Goal: Task Accomplishment & Management: Manage account settings

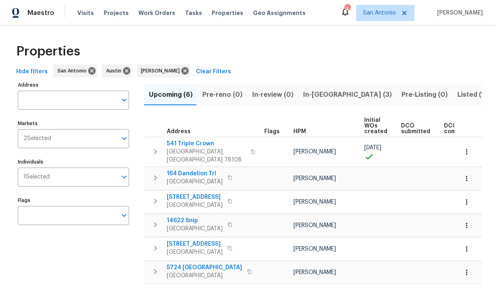
click at [314, 93] on span "In-reno (3)" at bounding box center [347, 94] width 89 height 11
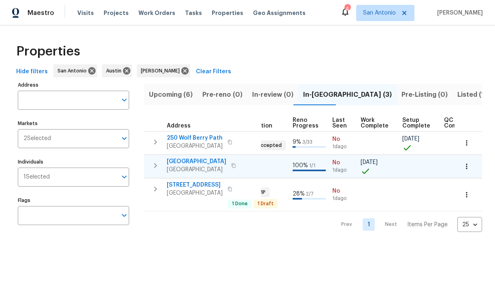
scroll to position [0, 339]
click at [196, 160] on span "124 Blossom Valley Strm" at bounding box center [196, 161] width 59 height 8
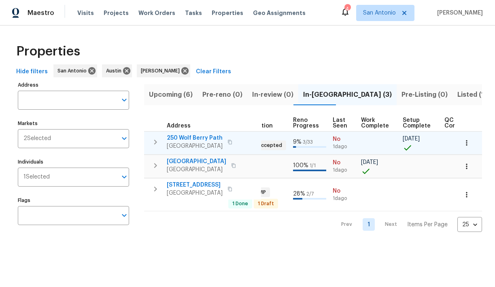
click at [198, 138] on span "250 Wolf Berry Path" at bounding box center [195, 138] width 56 height 8
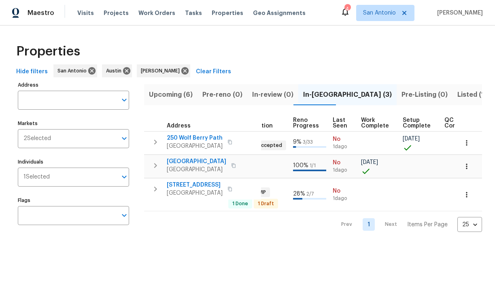
click at [170, 94] on span "Upcoming (6)" at bounding box center [171, 94] width 44 height 11
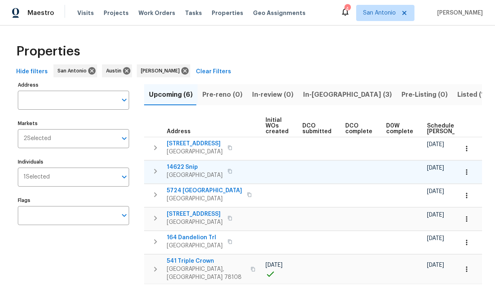
scroll to position [0, 177]
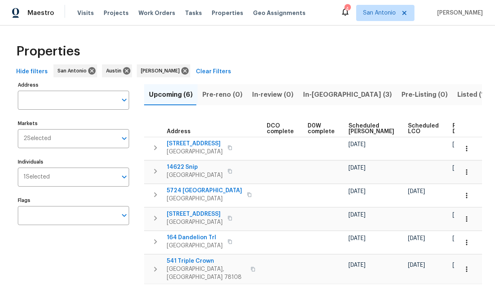
click at [408, 125] on span "Scheduled LCO" at bounding box center [423, 128] width 31 height 11
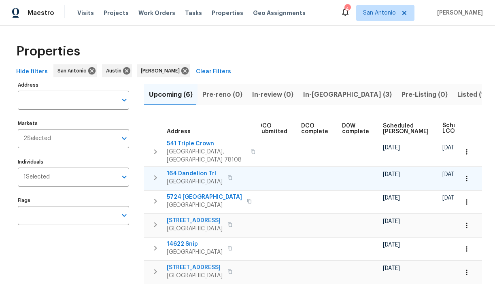
scroll to position [0, 187]
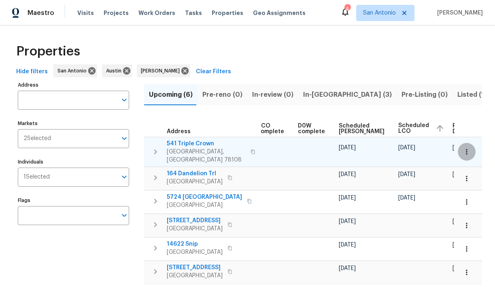
click at [467, 149] on icon "button" at bounding box center [466, 151] width 1 height 5
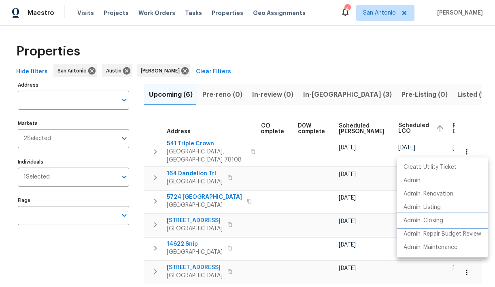
click at [443, 221] on p "Admin: Closing" at bounding box center [423, 220] width 40 height 8
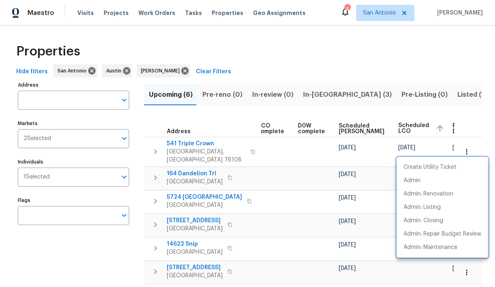
click at [229, 116] on div at bounding box center [247, 143] width 495 height 287
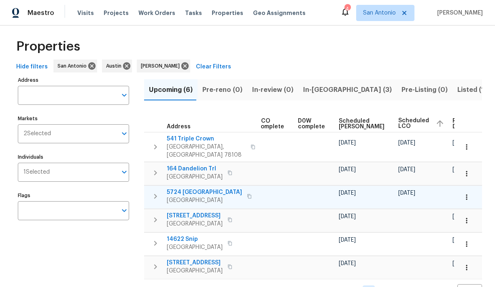
scroll to position [0, 0]
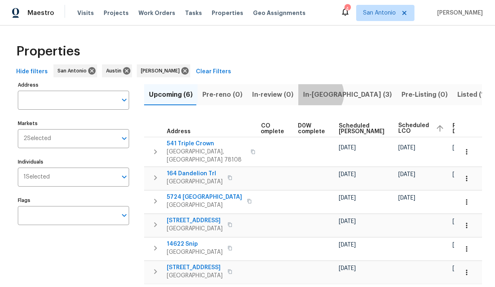
click at [313, 94] on span "In-reno (3)" at bounding box center [347, 94] width 89 height 11
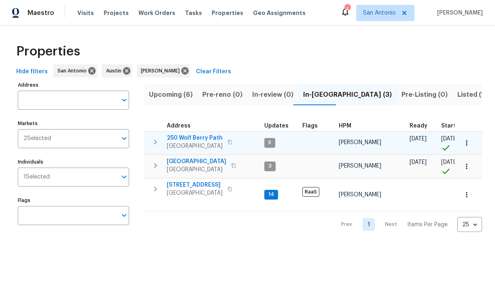
click at [156, 139] on icon "button" at bounding box center [156, 142] width 10 height 10
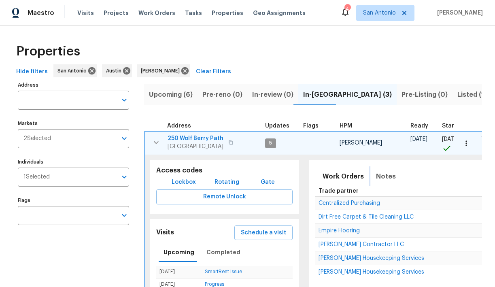
click at [386, 177] on span "Notes" at bounding box center [386, 176] width 20 height 11
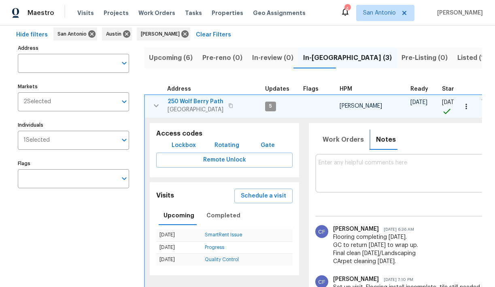
scroll to position [40, 0]
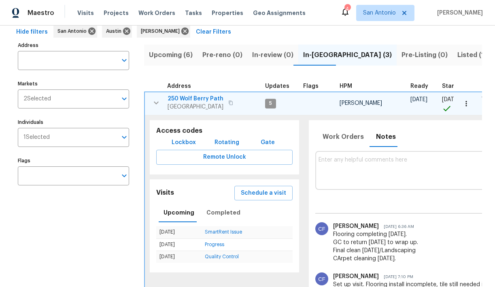
click at [155, 102] on icon "button" at bounding box center [156, 102] width 5 height 3
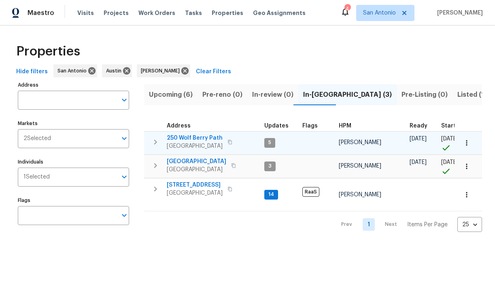
scroll to position [0, 0]
click at [156, 142] on icon "button" at bounding box center [156, 142] width 10 height 10
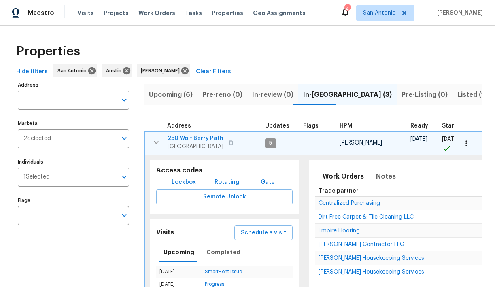
click at [156, 142] on icon "button" at bounding box center [156, 142] width 5 height 3
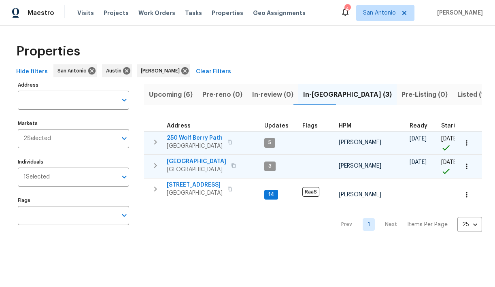
click at [153, 167] on icon "button" at bounding box center [156, 166] width 10 height 10
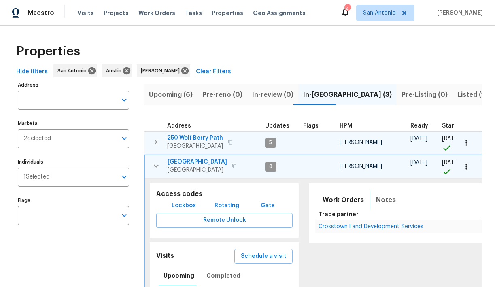
click at [379, 200] on span "Notes" at bounding box center [386, 199] width 20 height 11
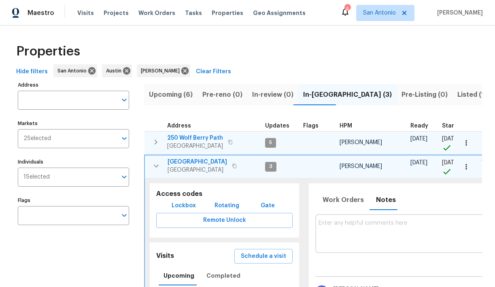
click at [155, 143] on icon "button" at bounding box center [156, 142] width 10 height 10
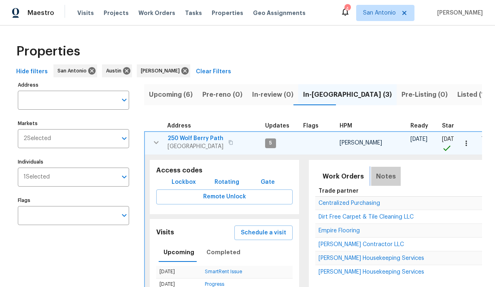
click at [381, 176] on span "Notes" at bounding box center [386, 176] width 20 height 11
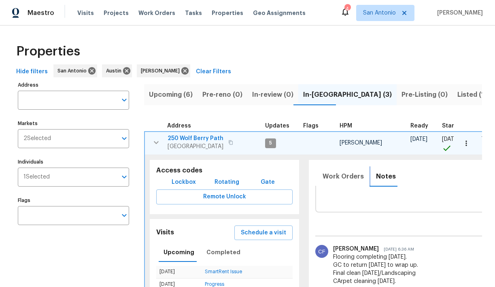
scroll to position [19, 0]
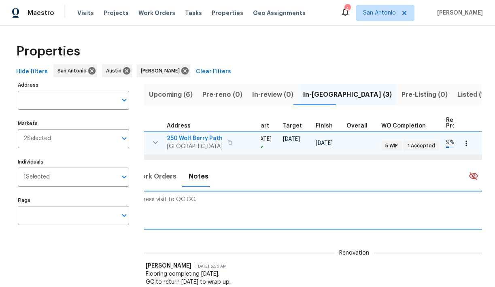
scroll to position [0, 289]
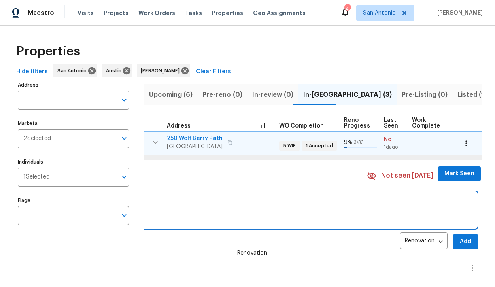
type textarea "Progress visit to QC GC."
click at [459, 242] on span "Add" at bounding box center [465, 242] width 13 height 10
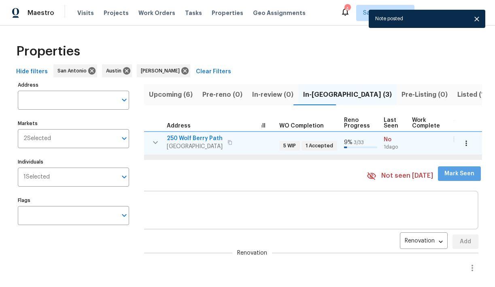
click at [450, 176] on span "Mark Seen" at bounding box center [459, 174] width 30 height 10
click at [157, 141] on icon "button" at bounding box center [156, 143] width 10 height 10
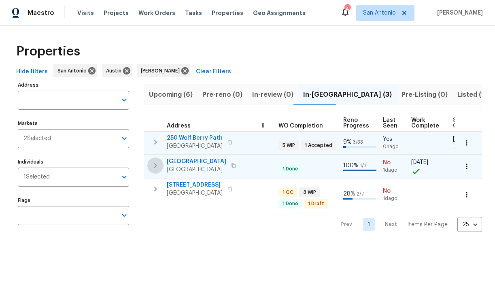
click at [155, 167] on icon "button" at bounding box center [155, 165] width 3 height 5
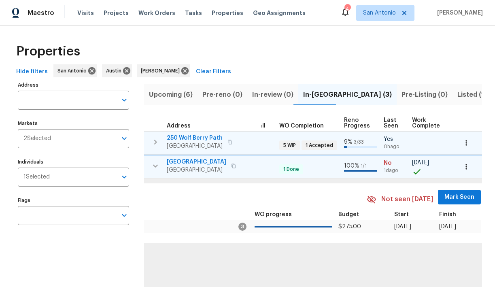
click at [448, 199] on span "Mark Seen" at bounding box center [459, 197] width 30 height 10
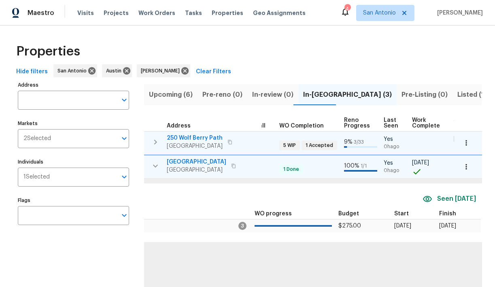
click at [157, 164] on icon "button" at bounding box center [155, 165] width 5 height 3
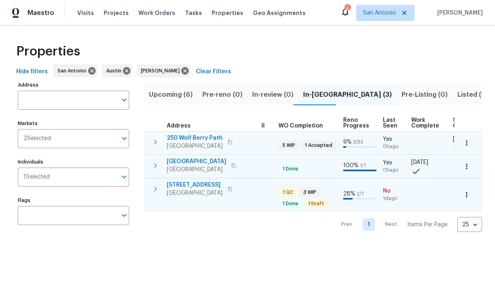
click at [156, 188] on icon "button" at bounding box center [155, 189] width 3 height 5
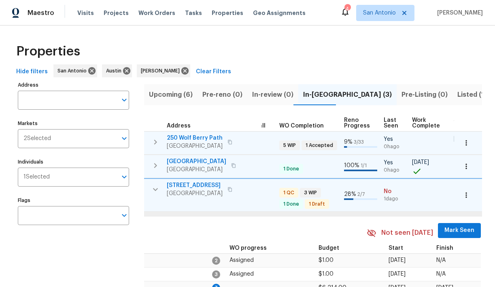
click at [448, 229] on span "Mark Seen" at bounding box center [459, 230] width 30 height 10
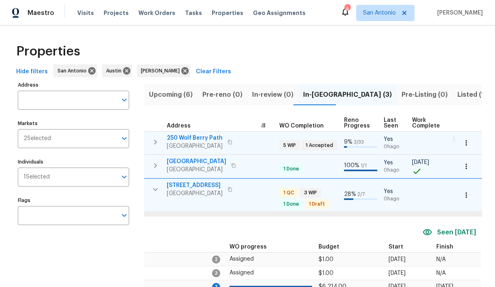
click at [193, 182] on span "[STREET_ADDRESS]" at bounding box center [195, 185] width 56 height 8
click at [468, 195] on icon "button" at bounding box center [466, 195] width 8 height 8
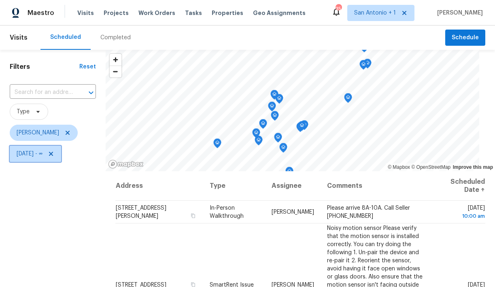
click at [54, 154] on icon at bounding box center [51, 154] width 6 height 6
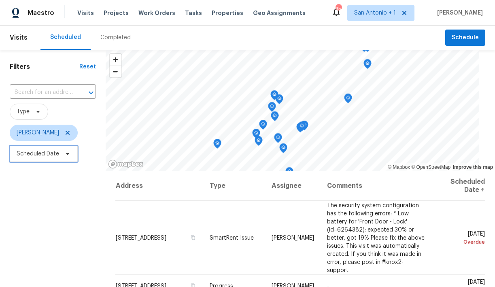
click at [67, 154] on icon at bounding box center [67, 154] width 3 height 2
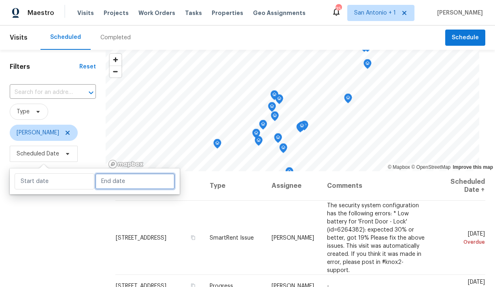
click at [99, 185] on input "text" at bounding box center [135, 181] width 80 height 16
select select "7"
select select "2025"
select select "8"
select select "2025"
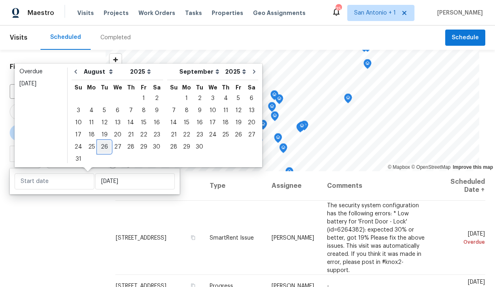
click at [103, 145] on div "26" at bounding box center [104, 146] width 13 height 11
type input "[DATE]"
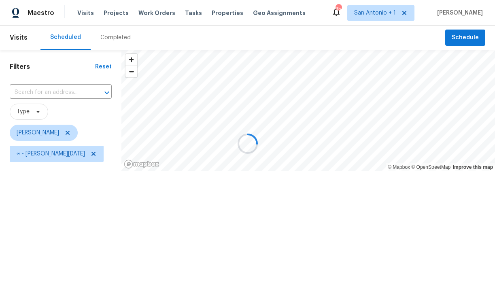
click at [90, 217] on div at bounding box center [247, 143] width 495 height 287
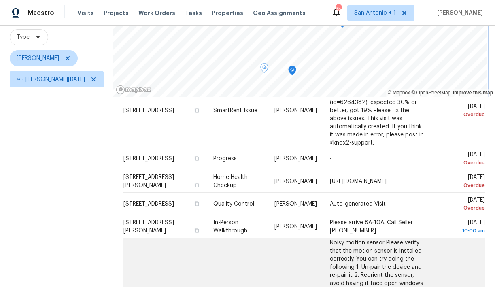
scroll to position [60, 0]
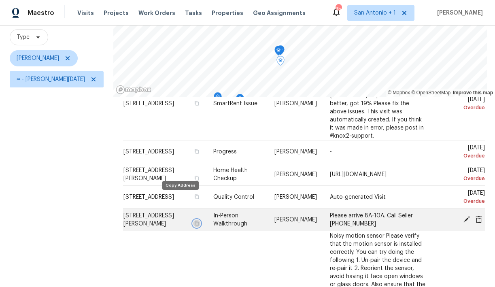
click at [194, 221] on icon "button" at bounding box center [196, 223] width 5 height 5
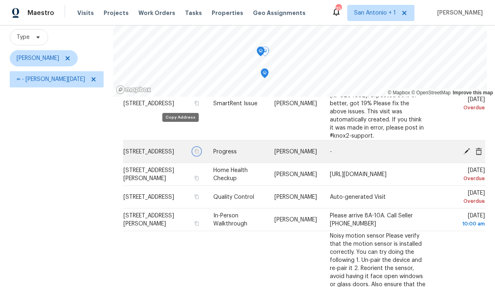
click at [194, 149] on icon "button" at bounding box center [196, 151] width 5 height 5
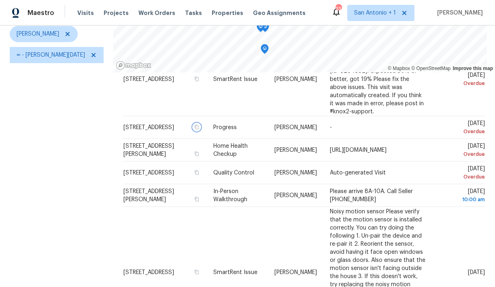
scroll to position [100, 0]
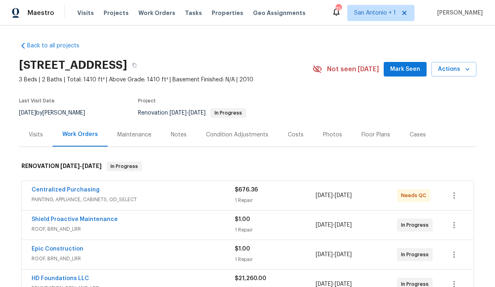
click at [400, 65] on span "Mark Seen" at bounding box center [405, 69] width 30 height 10
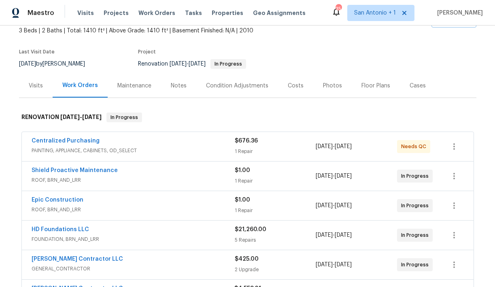
scroll to position [48, 0]
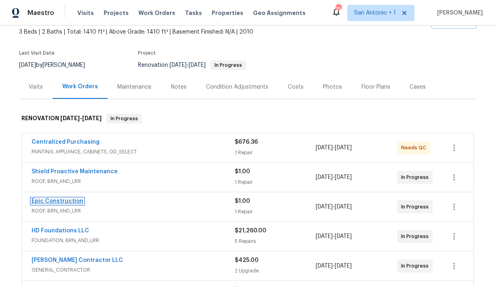
click at [64, 199] on link "Epic Construction" at bounding box center [58, 201] width 52 height 6
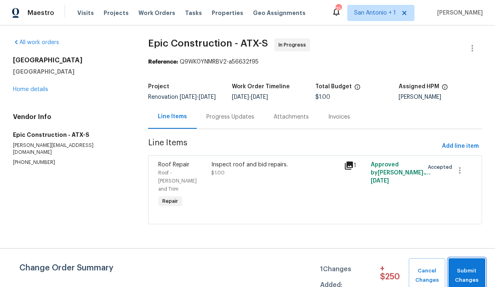
click at [461, 264] on button "Submit Changes" at bounding box center [466, 275] width 37 height 35
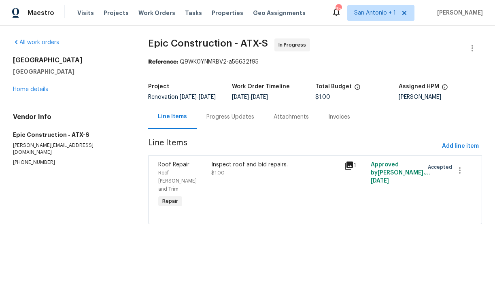
click at [231, 121] on div "Progress Updates" at bounding box center [230, 117] width 48 height 8
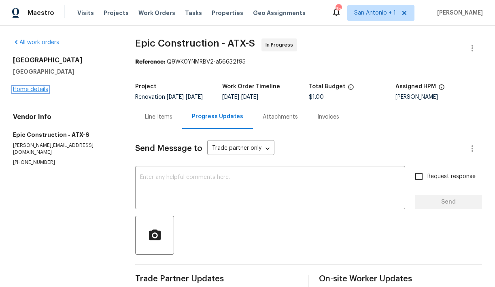
click at [36, 89] on link "Home details" at bounding box center [30, 90] width 35 height 6
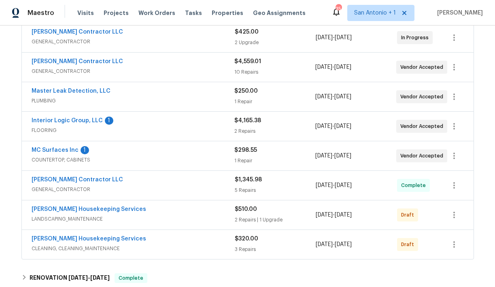
scroll to position [276, 0]
click at [77, 119] on link "Interior Logic Group, LLC" at bounding box center [67, 120] width 71 height 6
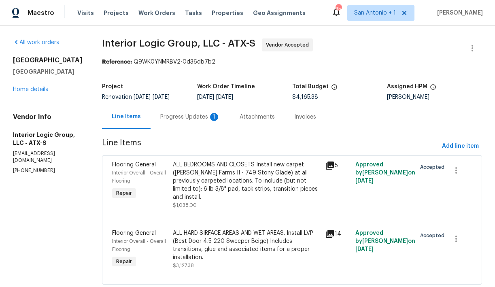
click at [193, 118] on div "Progress Updates 1" at bounding box center [190, 117] width 60 height 8
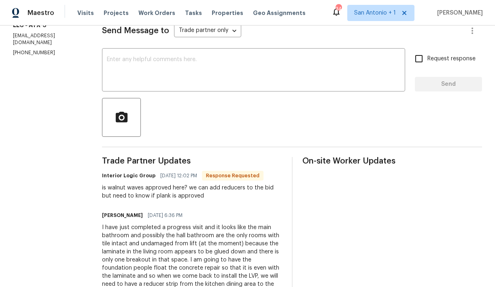
scroll to position [113, 0]
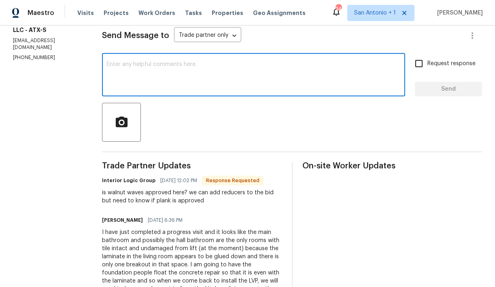
click at [217, 74] on textarea at bounding box center [253, 76] width 293 height 28
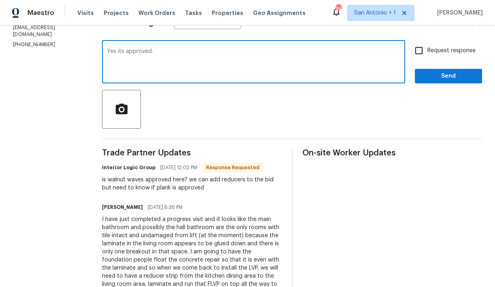
scroll to position [125, 0]
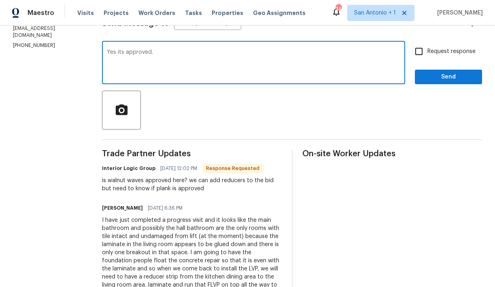
click at [151, 54] on textarea "Yes its approved." at bounding box center [253, 63] width 293 height 28
type textarea "Aproved."
click at [427, 77] on span "Send" at bounding box center [448, 77] width 54 height 10
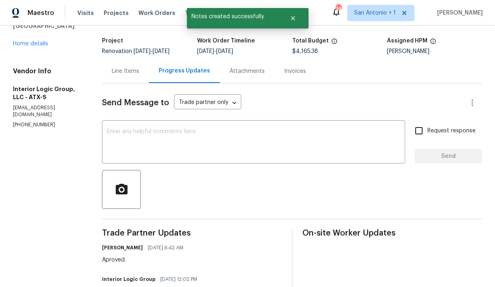
scroll to position [43, 0]
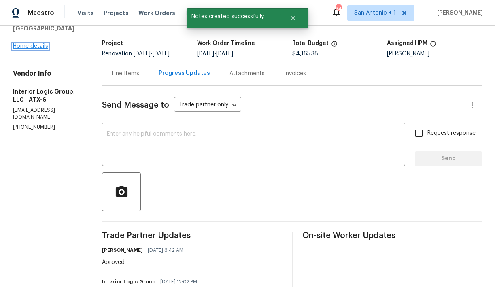
click at [35, 48] on link "Home details" at bounding box center [30, 46] width 35 height 6
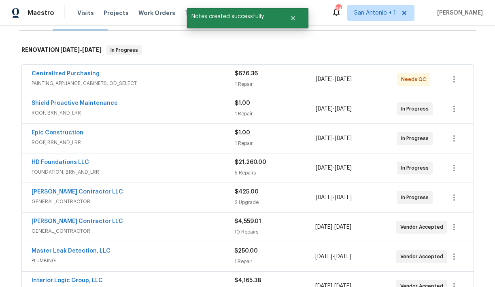
scroll to position [85, 0]
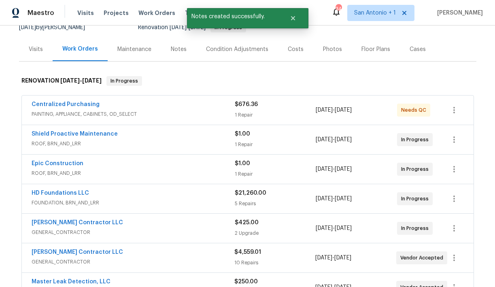
click at [178, 49] on div "Notes" at bounding box center [179, 49] width 16 height 8
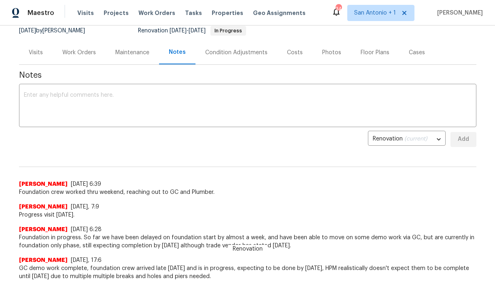
scroll to position [83, 0]
click at [73, 91] on div "x ​" at bounding box center [247, 105] width 457 height 41
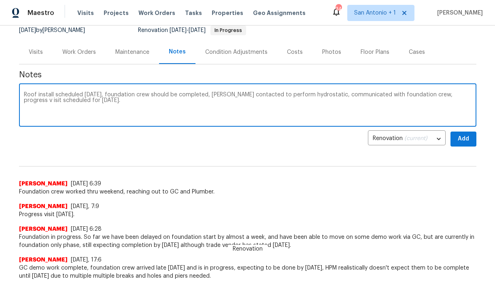
click at [450, 94] on textarea "Roof install scheduled today, foundation crew should be completed, plumber cont…" at bounding box center [248, 106] width 448 height 28
type textarea "Roof install scheduled today, foundation crew should be completed, plumber cont…"
click at [459, 138] on span "Add" at bounding box center [463, 139] width 13 height 10
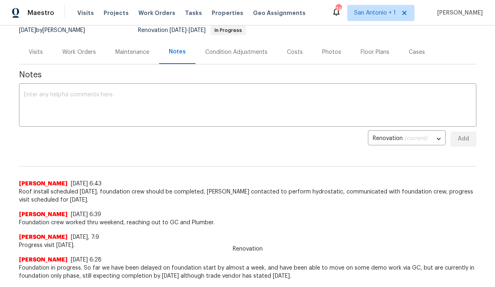
click at [85, 53] on div "Work Orders" at bounding box center [79, 52] width 34 height 8
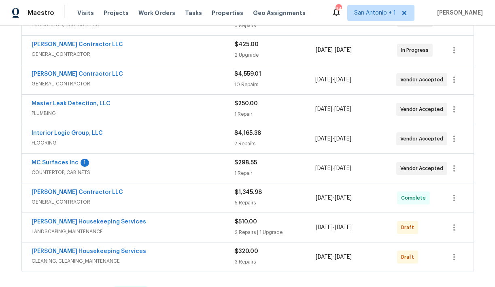
scroll to position [265, 0]
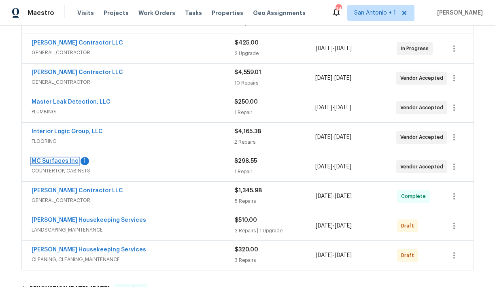
click at [65, 163] on link "MC Surfaces Inc" at bounding box center [55, 161] width 47 height 6
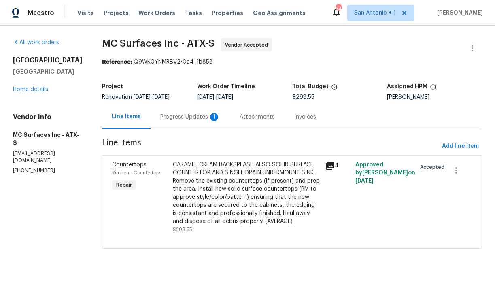
click at [179, 118] on div "Progress Updates 1" at bounding box center [190, 117] width 60 height 8
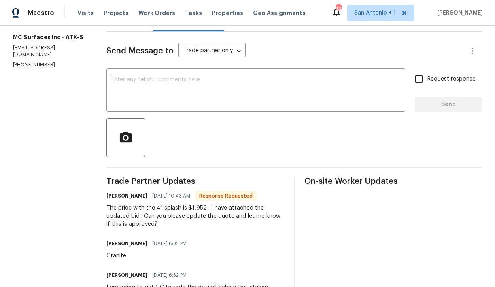
scroll to position [96, 0]
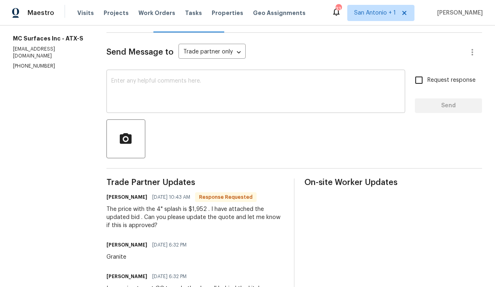
click at [175, 89] on textarea at bounding box center [255, 92] width 289 height 28
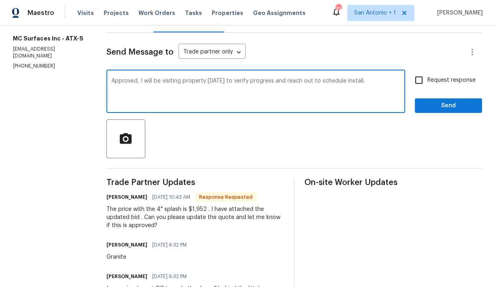
type textarea "Approved, I will be visiting property today to verify progress and reach out to…"
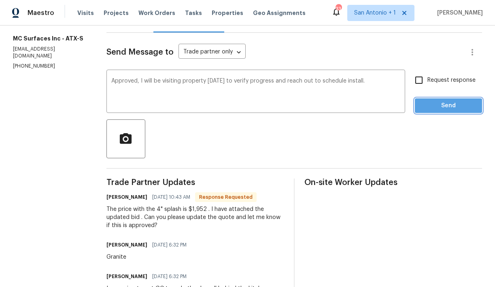
click at [430, 108] on span "Send" at bounding box center [448, 106] width 54 height 10
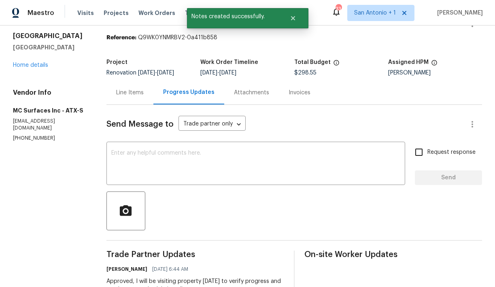
scroll to position [19, 0]
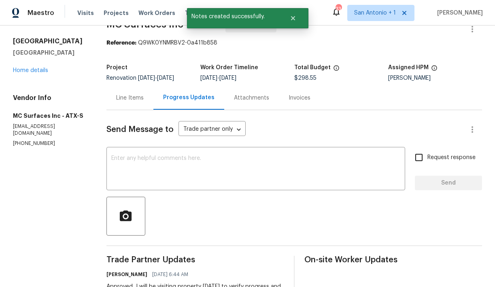
click at [134, 96] on div "Line Items" at bounding box center [130, 98] width 28 height 8
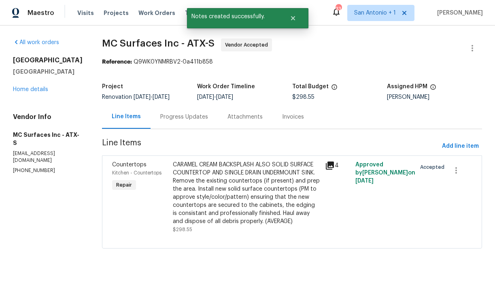
click at [210, 203] on div "CARAMEL CREAM BACKSPLASH ALSO SOLID SURFACE COUNTERTOP AND SINGLE DRAIN UNDERMO…" at bounding box center [246, 193] width 147 height 65
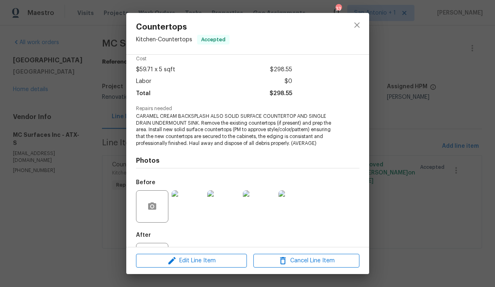
scroll to position [72, 0]
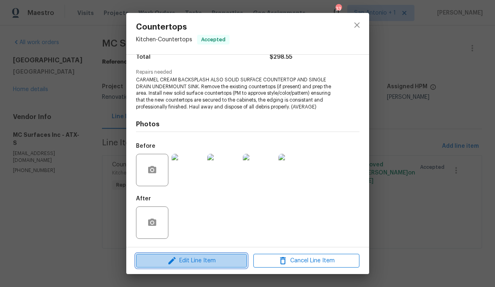
click at [197, 258] on span "Edit Line Item" at bounding box center [191, 261] width 106 height 10
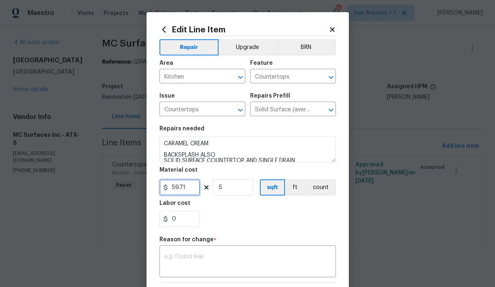
click at [189, 189] on input "59.71" at bounding box center [179, 187] width 40 height 16
type input "1952"
click at [224, 189] on input "5" at bounding box center [233, 187] width 40 height 16
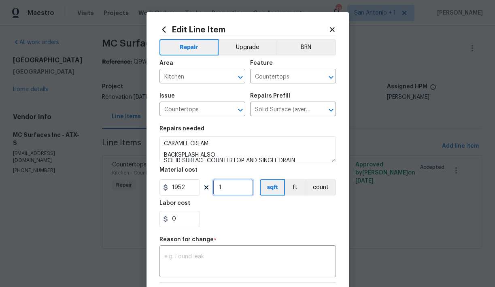
type input "1"
click at [240, 211] on div "Labor cost" at bounding box center [247, 205] width 176 height 11
click at [217, 252] on div "x ​" at bounding box center [247, 262] width 176 height 30
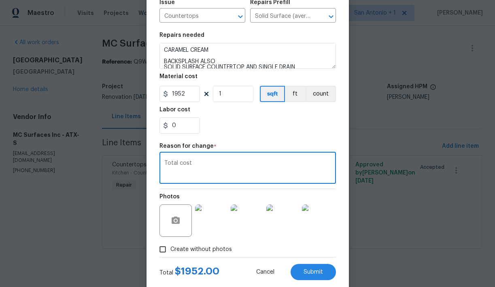
scroll to position [100, 0]
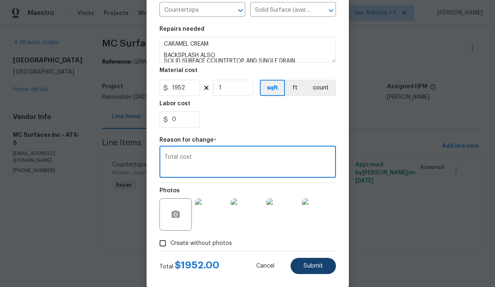
type textarea "Total cost"
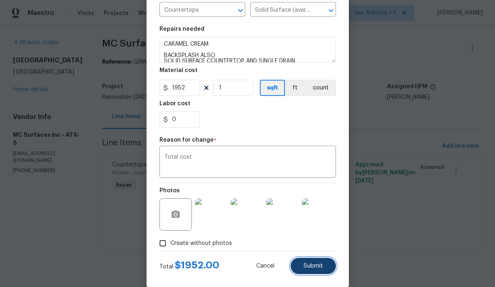
click at [313, 265] on span "Submit" at bounding box center [312, 266] width 19 height 6
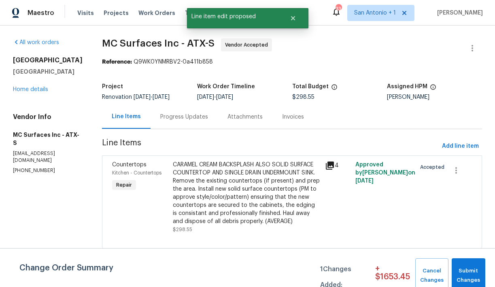
scroll to position [0, 0]
click at [470, 269] on span "Submit Changes" at bounding box center [468, 275] width 25 height 19
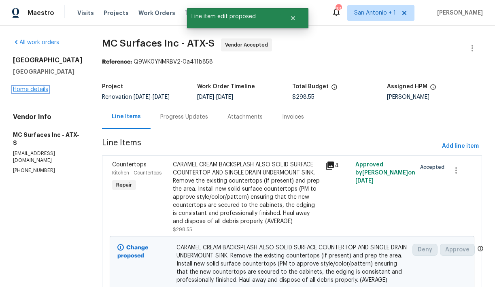
click at [32, 92] on link "Home details" at bounding box center [30, 90] width 35 height 6
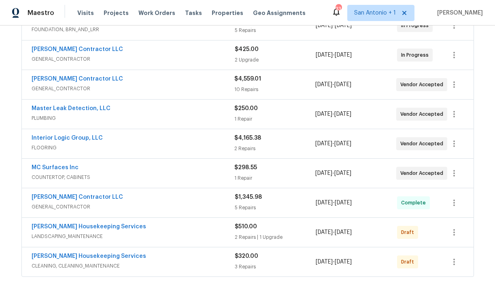
scroll to position [266, 0]
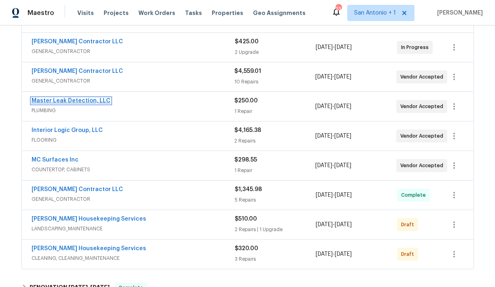
click at [65, 100] on link "Master Leak Detection, LLC" at bounding box center [71, 101] width 79 height 6
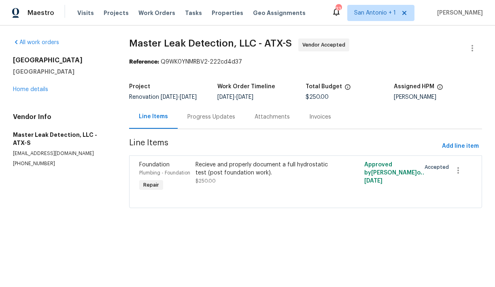
click at [204, 121] on div "Progress Updates" at bounding box center [211, 117] width 48 height 8
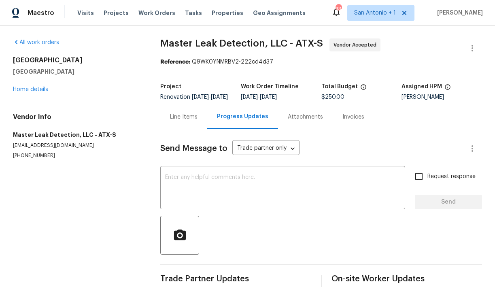
click at [214, 172] on div "Send Message to Trade partner only Trade partner only ​ x ​ Request response Se…" at bounding box center [321, 208] width 322 height 159
click at [219, 180] on textarea at bounding box center [282, 188] width 235 height 28
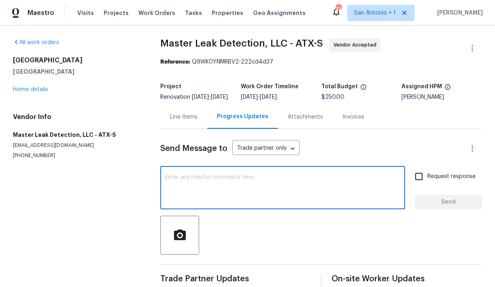
scroll to position [19, 0]
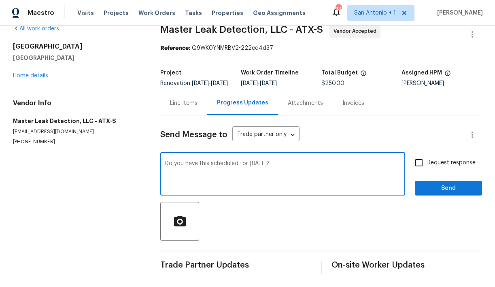
type textarea "Do you have this scheduled for today?"
click at [437, 186] on span "Send" at bounding box center [448, 188] width 54 height 10
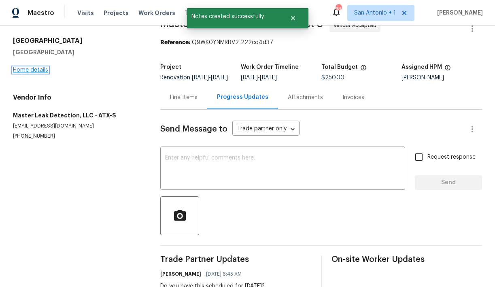
click at [35, 70] on link "Home details" at bounding box center [30, 70] width 35 height 6
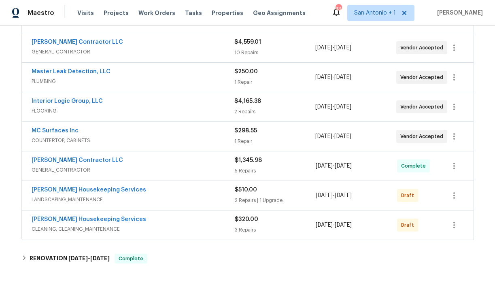
scroll to position [293, 0]
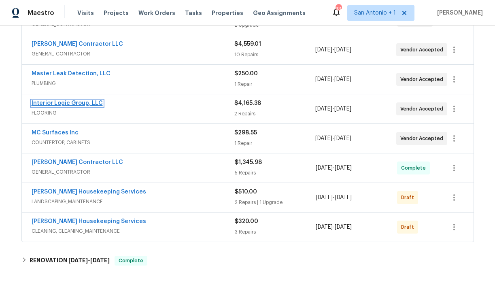
click at [72, 101] on link "Interior Logic Group, LLC" at bounding box center [67, 103] width 71 height 6
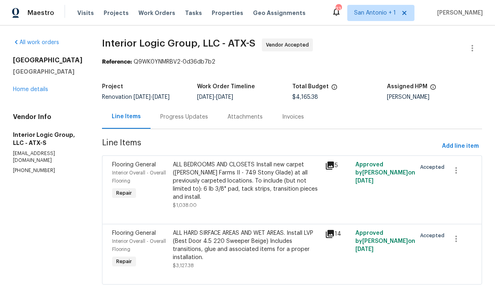
scroll to position [13, 0]
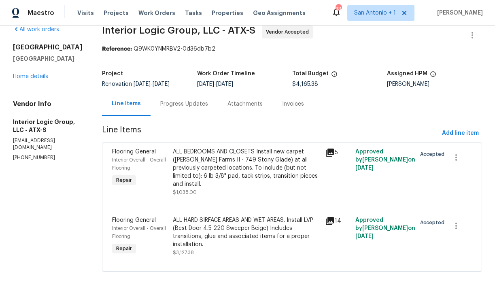
click at [190, 105] on div "Progress Updates" at bounding box center [184, 104] width 48 height 8
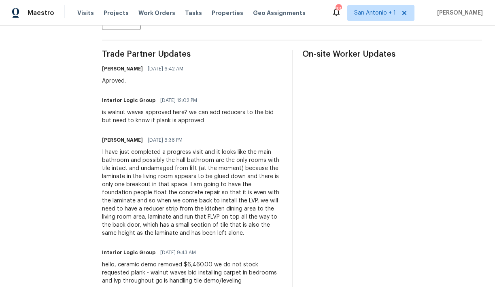
scroll to position [238, 0]
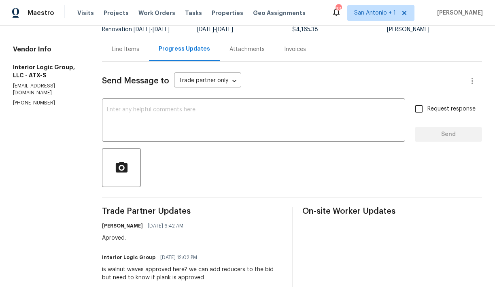
click at [134, 52] on div "Line Items" at bounding box center [126, 49] width 28 height 8
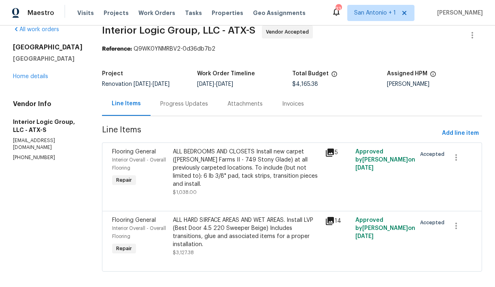
click at [191, 106] on div "Progress Updates" at bounding box center [184, 104] width 48 height 8
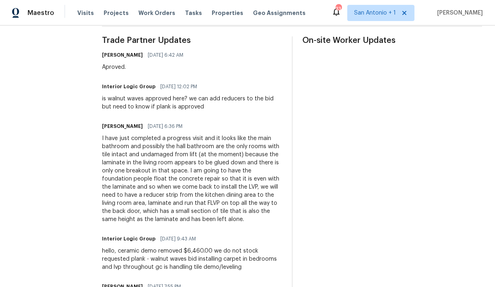
scroll to position [246, 0]
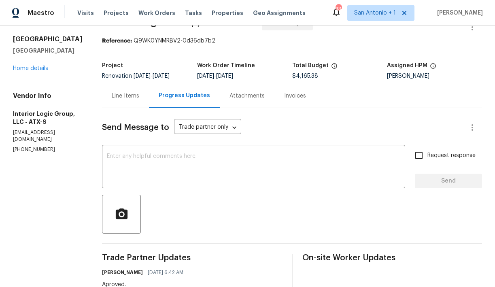
click at [134, 99] on div "Line Items" at bounding box center [126, 96] width 28 height 8
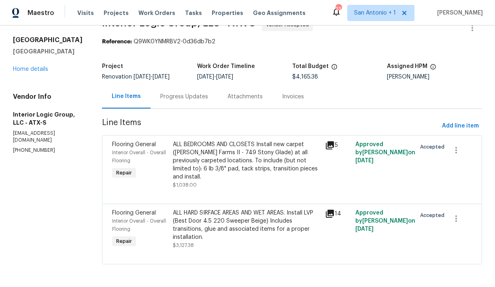
scroll to position [13, 0]
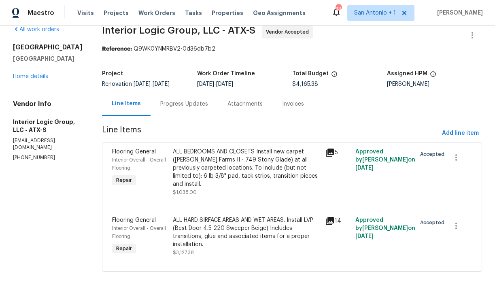
click at [230, 225] on div "ALL HARD SIRFACE AREAS AND WET AREAS. Install LVP (Best Door 4.5 220 Sweeper Be…" at bounding box center [246, 232] width 147 height 32
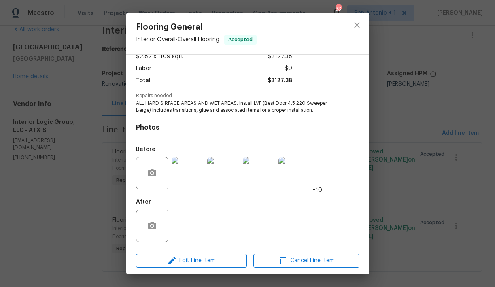
scroll to position [52, 0]
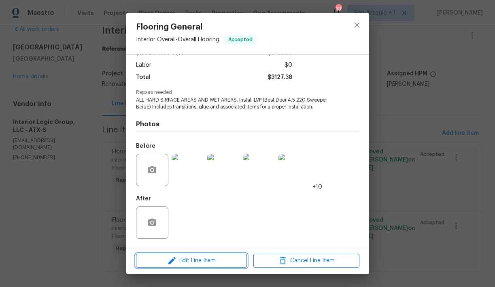
click at [196, 261] on span "Edit Line Item" at bounding box center [191, 261] width 106 height 10
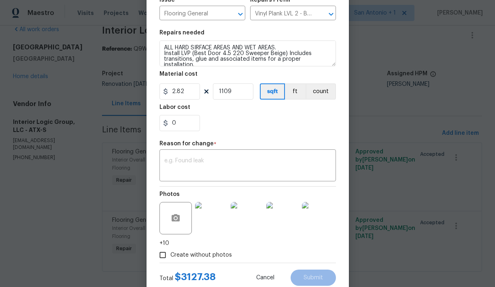
scroll to position [120, 0]
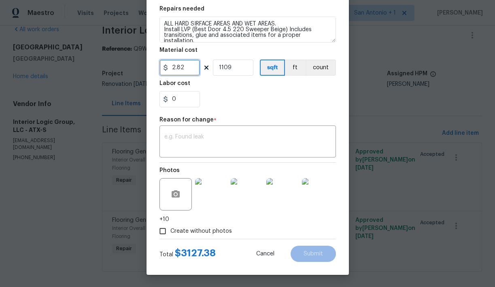
click at [187, 68] on input "2.82" at bounding box center [179, 67] width 40 height 16
type input "3.2"
click at [265, 250] on button "Cancel" at bounding box center [265, 254] width 44 height 16
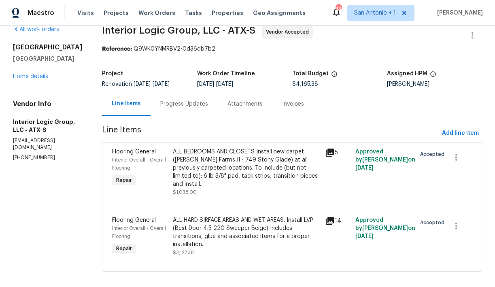
scroll to position [0, 0]
click at [204, 235] on div "ALL HARD SIRFACE AREAS AND WET AREAS. Install LVP (Best Door 4.5 220 Sweeper Be…" at bounding box center [246, 232] width 147 height 32
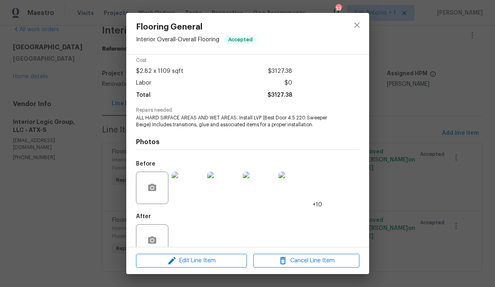
scroll to position [52, 0]
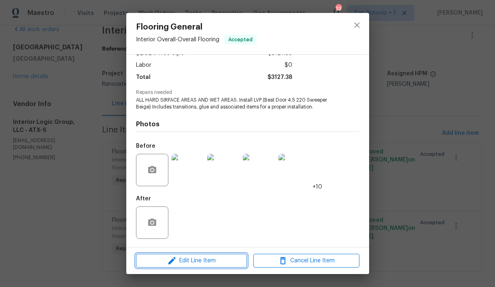
click at [198, 257] on span "Edit Line Item" at bounding box center [191, 261] width 106 height 10
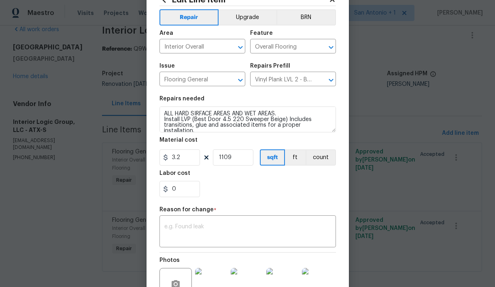
scroll to position [34, 0]
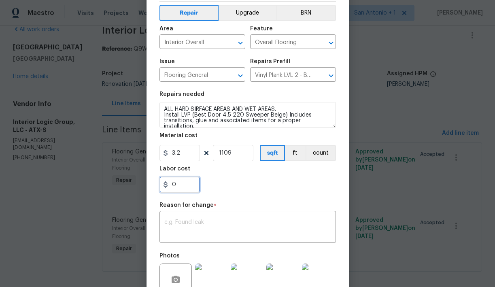
click at [183, 185] on input "0" at bounding box center [179, 184] width 40 height 16
type input "2294.62"
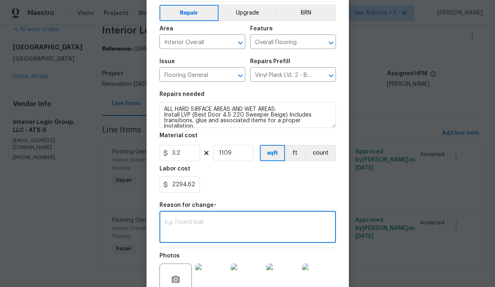
click at [228, 226] on textarea at bounding box center [247, 227] width 167 height 17
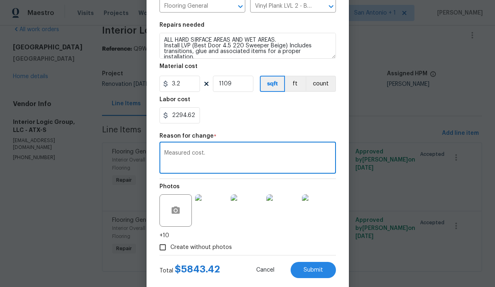
scroll to position [120, 0]
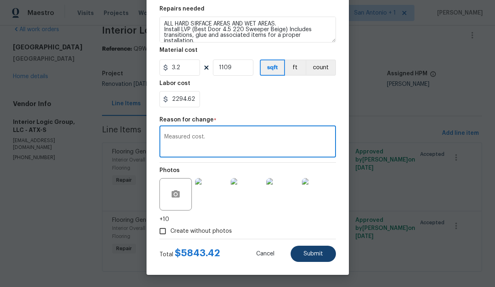
type textarea "Measured cost."
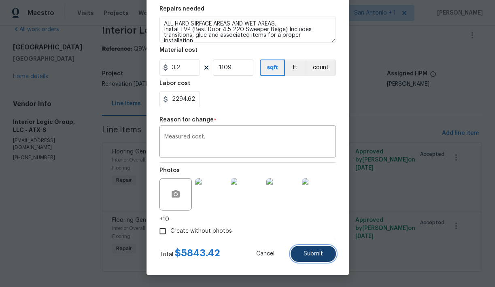
click at [312, 253] on span "Submit" at bounding box center [312, 254] width 19 height 6
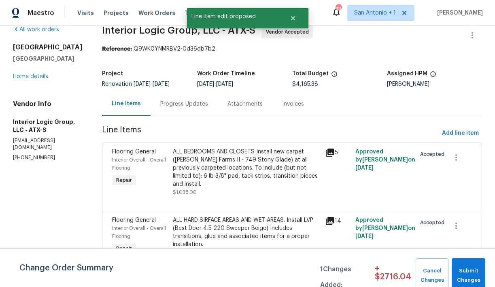
scroll to position [0, 0]
click at [467, 265] on button "Submit Changes" at bounding box center [469, 275] width 34 height 35
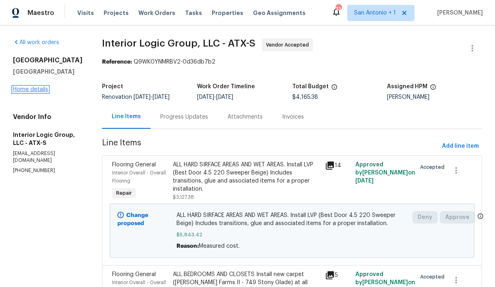
click at [25, 89] on link "Home details" at bounding box center [30, 90] width 35 height 6
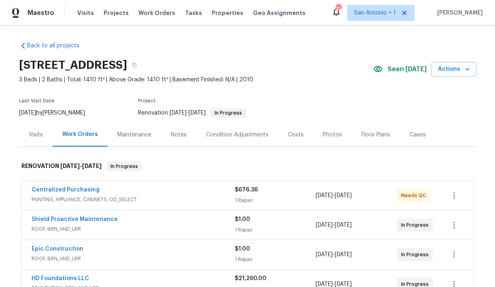
click at [34, 134] on div "Visits" at bounding box center [36, 135] width 14 height 8
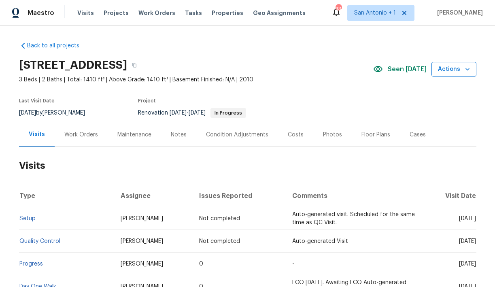
click at [463, 72] on icon "button" at bounding box center [467, 69] width 8 height 8
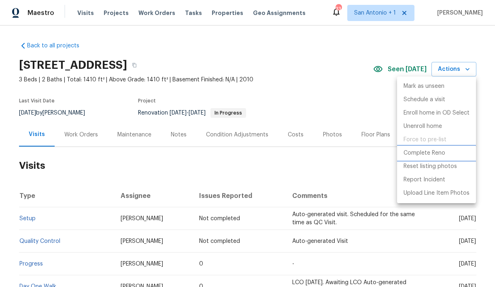
click at [422, 153] on p "Complete Reno" at bounding box center [424, 153] width 42 height 8
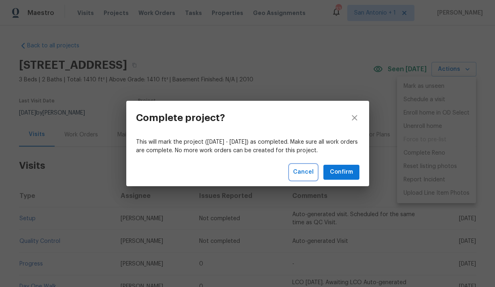
click at [308, 171] on span "Cancel" at bounding box center [303, 172] width 21 height 10
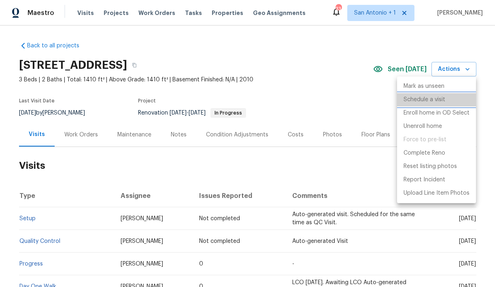
click at [425, 97] on p "Schedule a visit" at bounding box center [424, 99] width 42 height 8
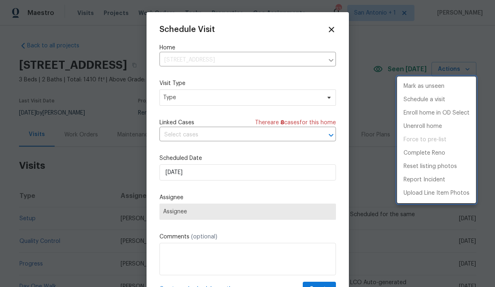
click at [185, 93] on div at bounding box center [247, 143] width 495 height 287
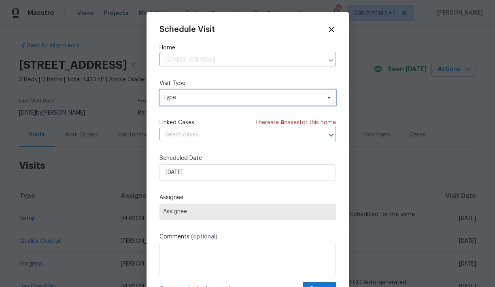
click at [184, 99] on span "Type" at bounding box center [241, 97] width 157 height 8
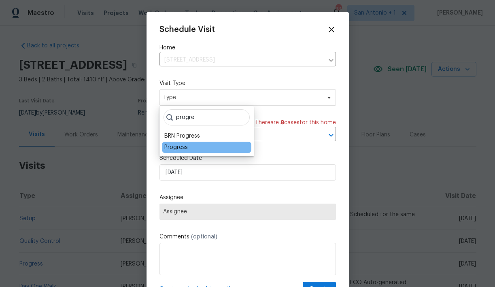
type input "progre"
click at [177, 146] on div "Progress" at bounding box center [175, 147] width 23 height 8
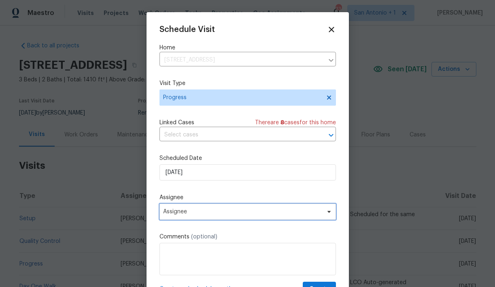
click at [191, 212] on span "Assignee" at bounding box center [242, 211] width 159 height 6
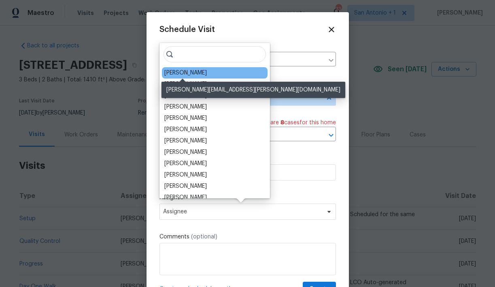
click at [186, 71] on div "[PERSON_NAME]" at bounding box center [185, 73] width 42 height 8
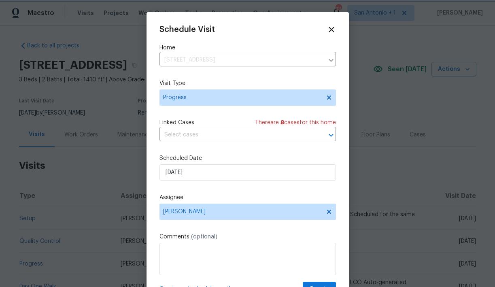
scroll to position [15, 0]
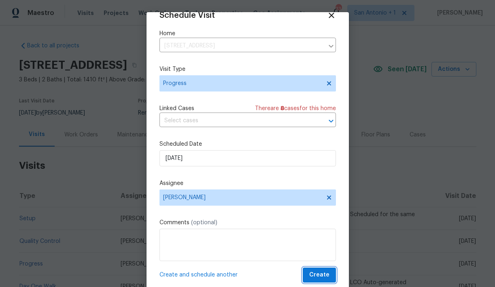
click at [319, 272] on span "Create" at bounding box center [319, 275] width 20 height 10
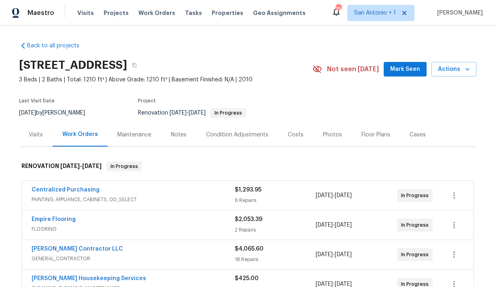
click at [410, 67] on span "Mark Seen" at bounding box center [405, 69] width 30 height 10
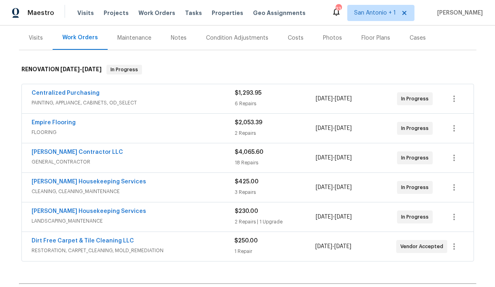
scroll to position [45, 0]
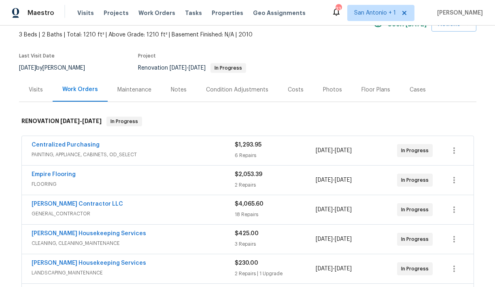
click at [175, 90] on div "Notes" at bounding box center [179, 90] width 16 height 8
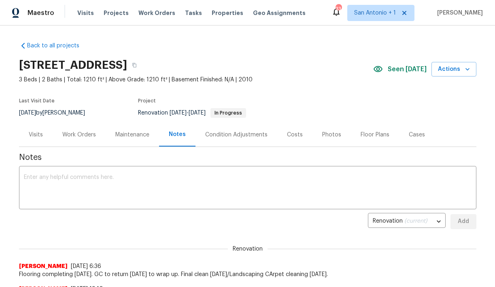
click at [39, 135] on div "Visits" at bounding box center [36, 135] width 14 height 8
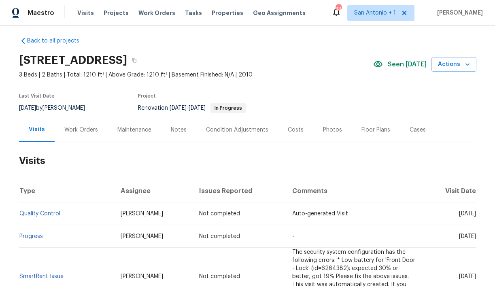
scroll to position [4, 0]
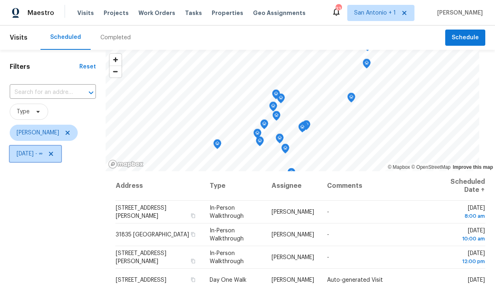
click at [53, 153] on icon at bounding box center [51, 154] width 4 height 4
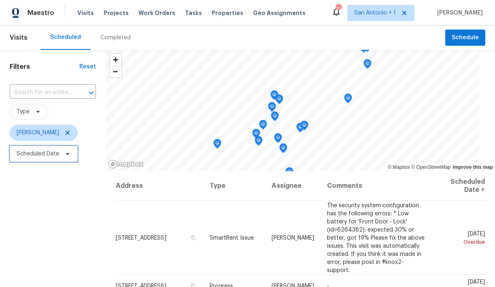
click at [65, 153] on icon at bounding box center [67, 154] width 6 height 6
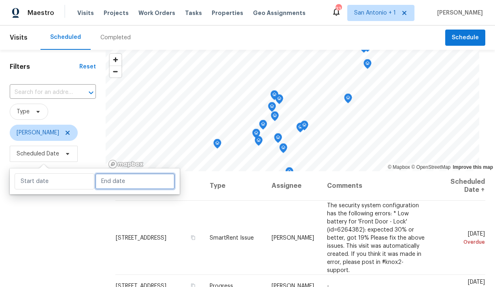
click at [99, 180] on input "text" at bounding box center [135, 181] width 80 height 16
select select "7"
select select "2025"
select select "8"
select select "2025"
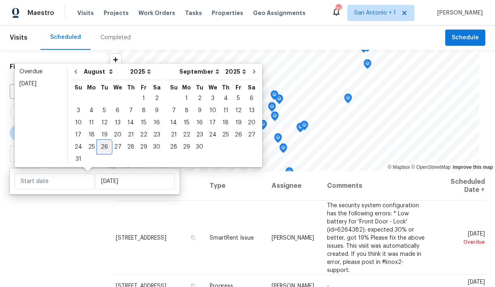
click at [102, 146] on div "26" at bounding box center [104, 146] width 13 height 11
type input "[DATE]"
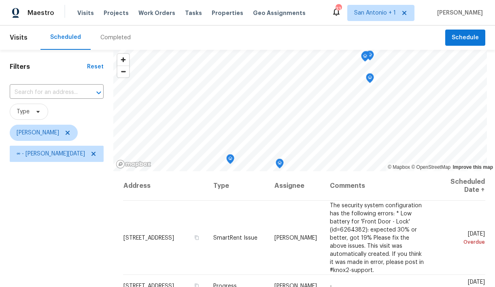
click at [80, 206] on div "Filters Reset ​ Type Chris Fuentes ∞ - Tue, Aug 26" at bounding box center [56, 225] width 113 height 351
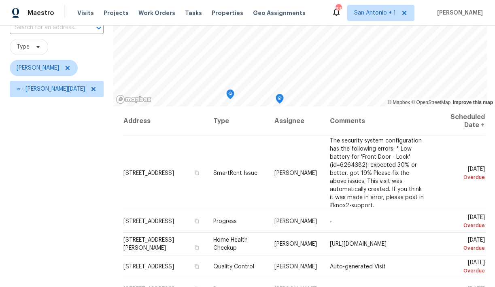
scroll to position [67, 0]
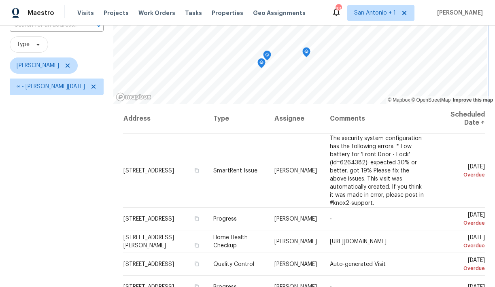
click at [263, 55] on icon "Map marker" at bounding box center [266, 55] width 7 height 9
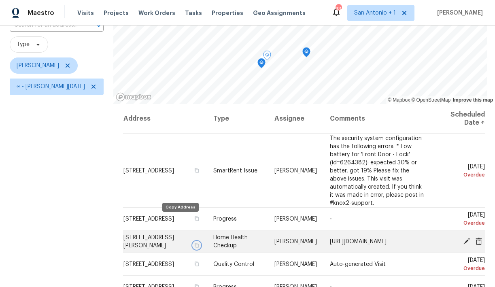
click at [194, 243] on icon "button" at bounding box center [196, 245] width 5 height 5
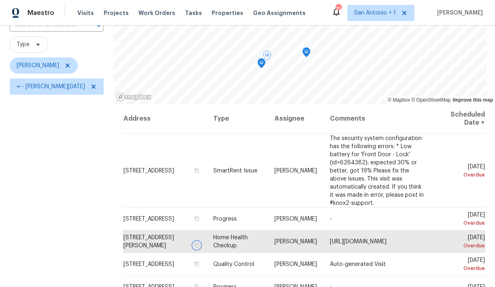
click at [261, 63] on icon "Map marker" at bounding box center [261, 63] width 1 height 1
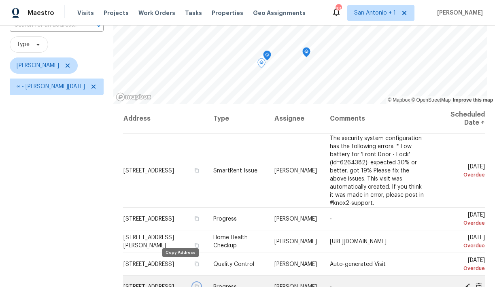
click at [194, 284] on icon "button" at bounding box center [196, 286] width 5 height 5
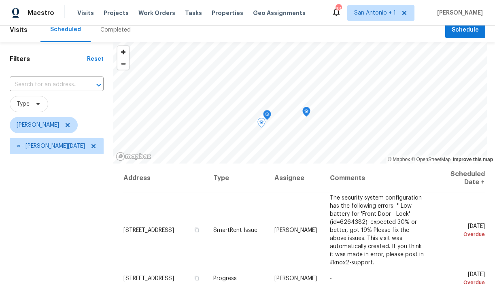
scroll to position [4, 0]
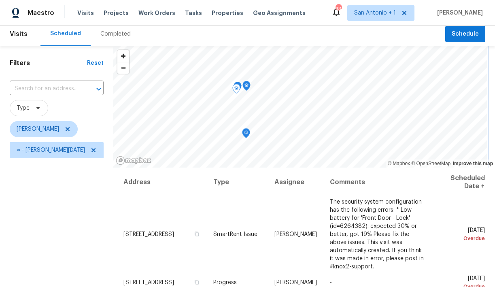
click at [246, 133] on icon "Map marker" at bounding box center [246, 133] width 1 height 1
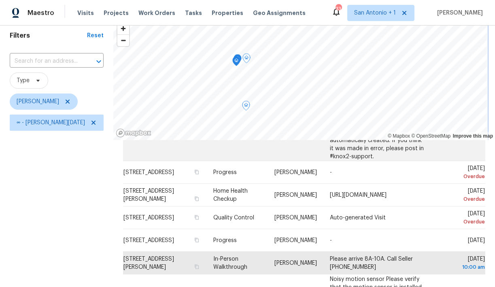
scroll to position [32, 0]
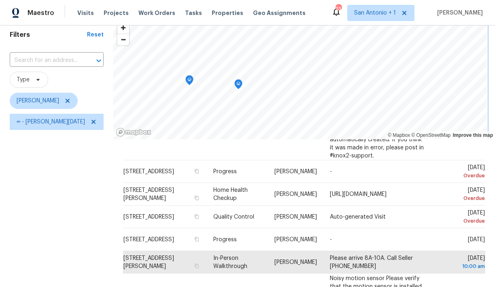
click at [235, 85] on icon "Map marker" at bounding box center [238, 84] width 7 height 9
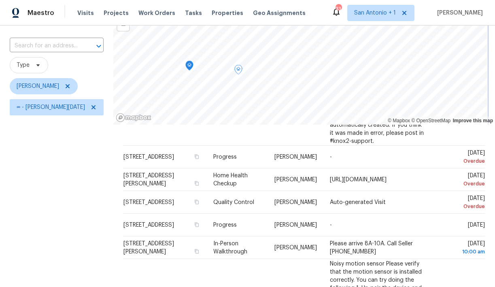
scroll to position [42, 0]
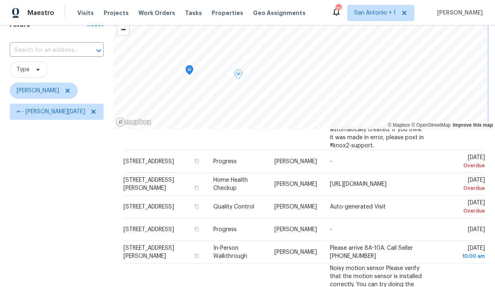
click at [188, 70] on icon "Map marker" at bounding box center [189, 70] width 2 height 2
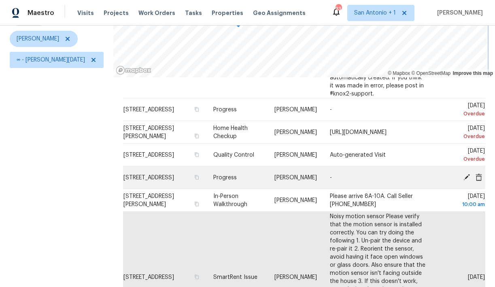
scroll to position [93, 0]
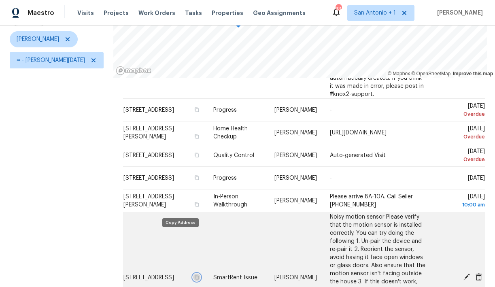
click at [194, 274] on icon "button" at bounding box center [196, 276] width 5 height 5
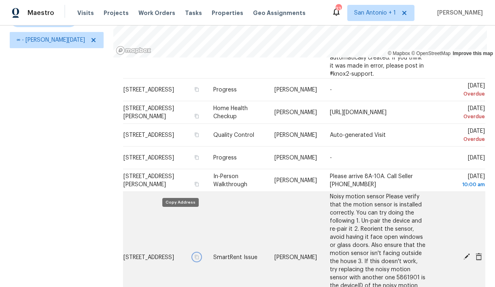
click at [195, 255] on icon "button" at bounding box center [197, 257] width 4 height 4
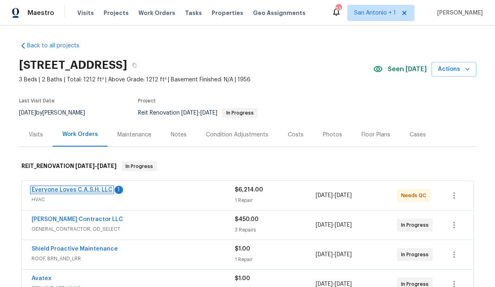
click at [73, 190] on link "Everyone Loves C.A.S.H. LLC" at bounding box center [72, 190] width 81 height 6
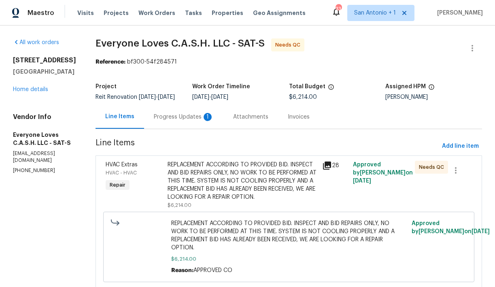
click at [199, 121] on div "Progress Updates 1" at bounding box center [184, 117] width 60 height 8
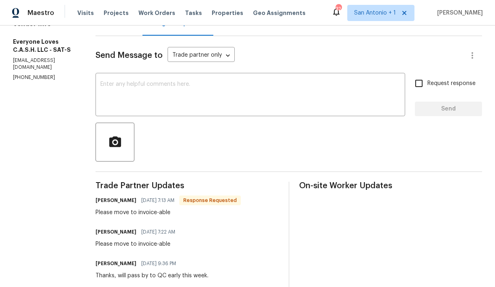
scroll to position [91, 0]
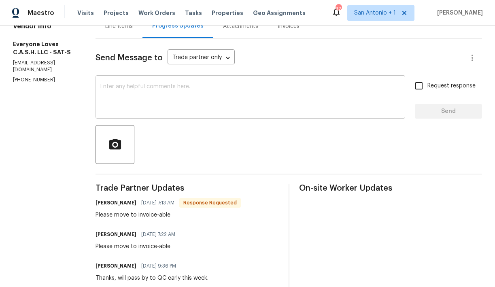
click at [199, 93] on textarea at bounding box center [250, 98] width 300 height 28
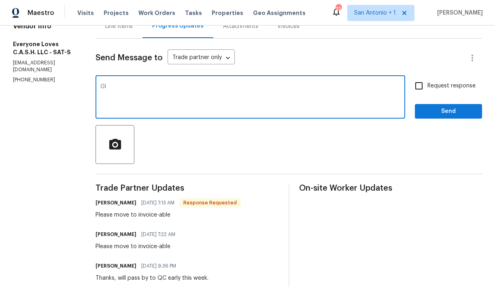
type textarea "G"
type textarea "T"
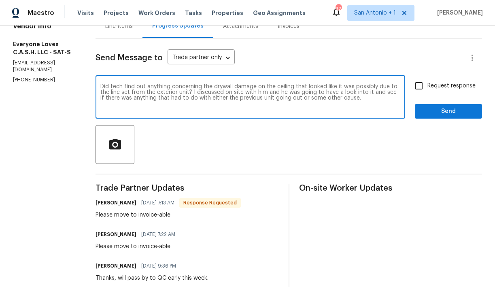
type textarea "Did tech find out anything concerning the drywall damage on the ceiling that lo…"
click at [426, 115] on span "Send" at bounding box center [448, 111] width 54 height 10
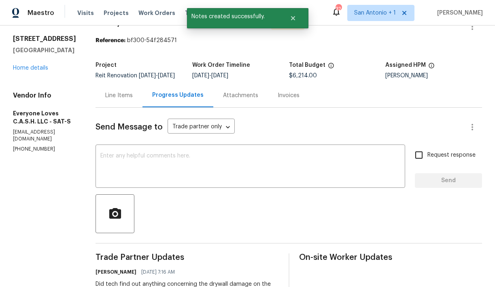
scroll to position [18, 0]
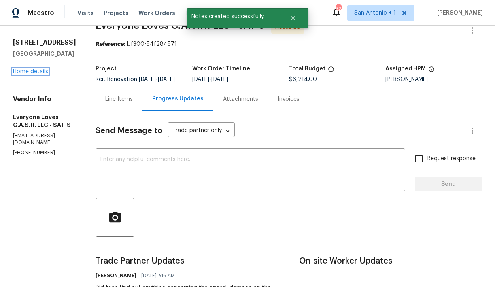
click at [41, 71] on link "Home details" at bounding box center [30, 72] width 35 height 6
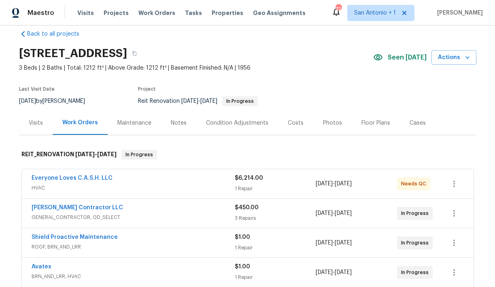
scroll to position [17, 0]
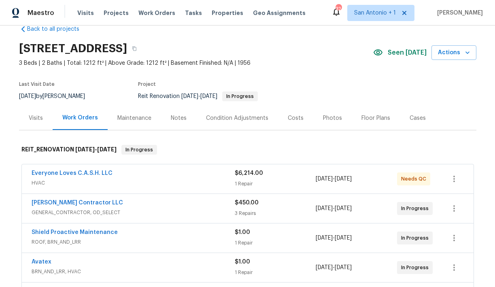
click at [178, 118] on div "Notes" at bounding box center [179, 118] width 16 height 8
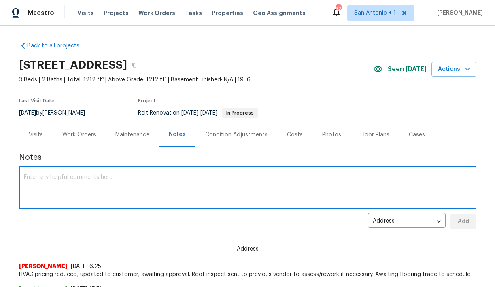
click at [117, 182] on textarea at bounding box center [248, 188] width 448 height 28
type textarea "Hvac work completed, QC needed."
click at [466, 220] on span "Add" at bounding box center [463, 221] width 13 height 10
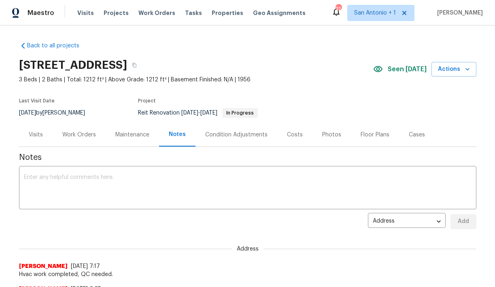
click at [71, 136] on div "Work Orders" at bounding box center [79, 135] width 34 height 8
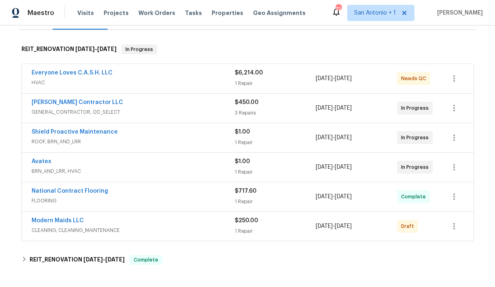
scroll to position [122, 0]
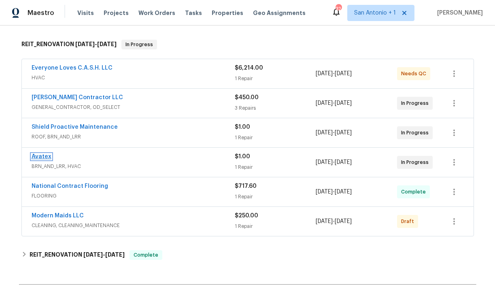
click at [42, 157] on link "Avatex" at bounding box center [42, 157] width 20 height 6
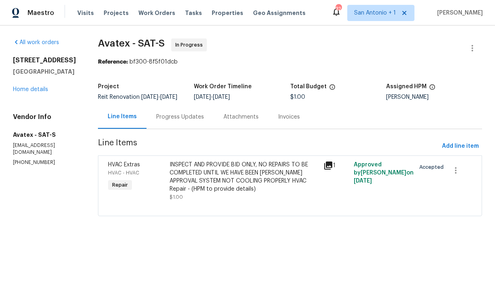
click at [184, 127] on div "Progress Updates" at bounding box center [179, 117] width 67 height 24
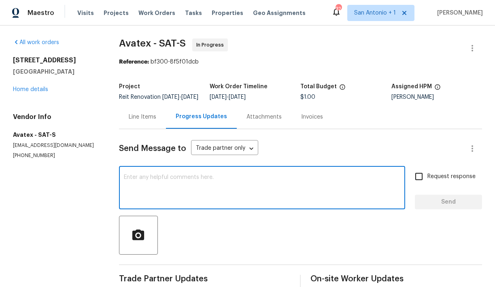
click at [216, 183] on textarea at bounding box center [262, 188] width 276 height 28
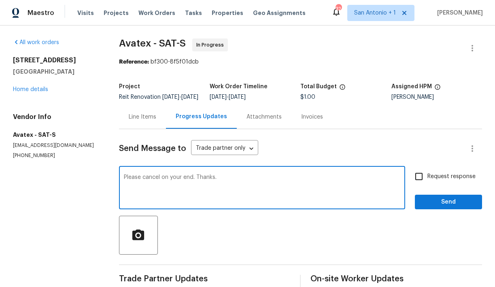
type textarea "Please cancel on your end. Thanks."
click at [437, 205] on span "Send" at bounding box center [448, 202] width 54 height 10
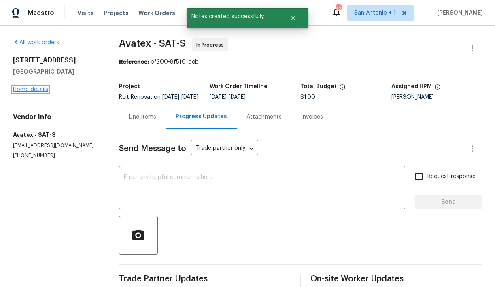
click at [23, 89] on link "Home details" at bounding box center [30, 90] width 35 height 6
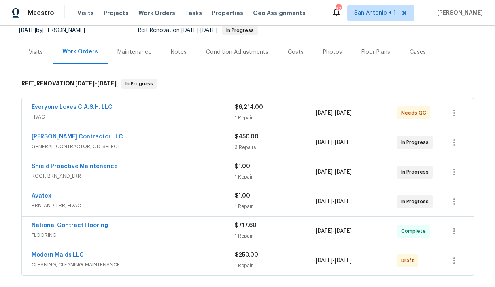
scroll to position [86, 0]
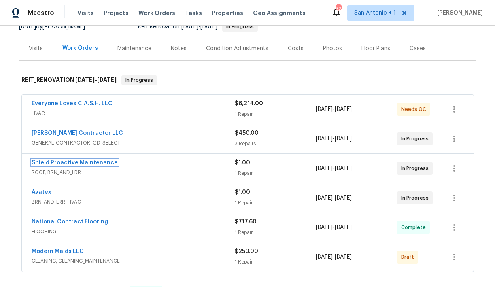
click at [87, 162] on link "Shield Proactive Maintenance" at bounding box center [75, 163] width 86 height 6
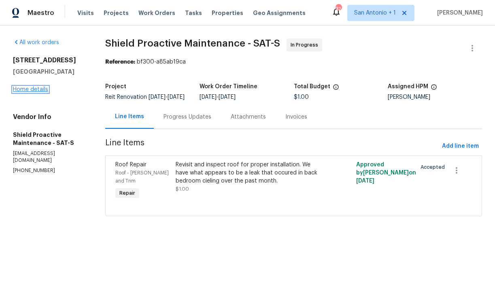
click at [35, 90] on link "Home details" at bounding box center [30, 90] width 35 height 6
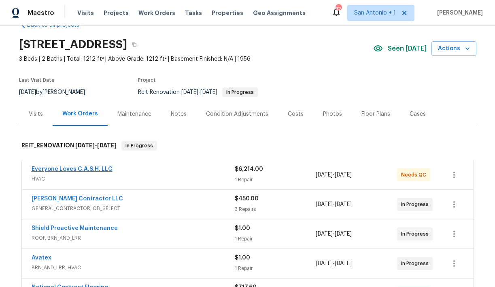
scroll to position [43, 0]
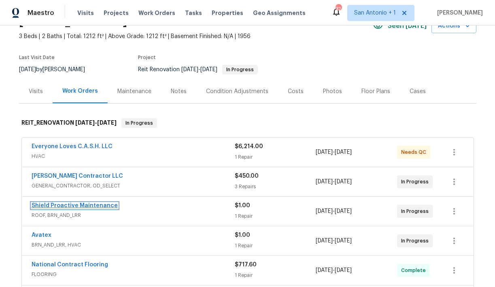
click at [93, 205] on link "Shield Proactive Maintenance" at bounding box center [75, 206] width 86 height 6
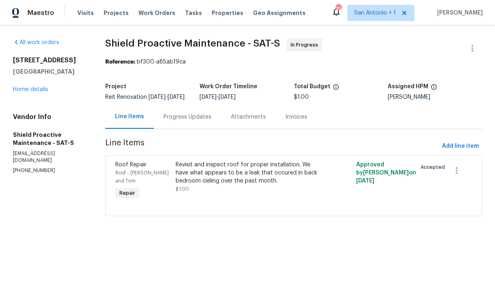
click at [193, 121] on div "Progress Updates" at bounding box center [187, 117] width 48 height 8
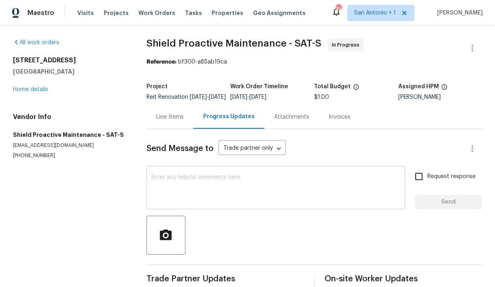
click at [231, 187] on textarea at bounding box center [275, 188] width 249 height 28
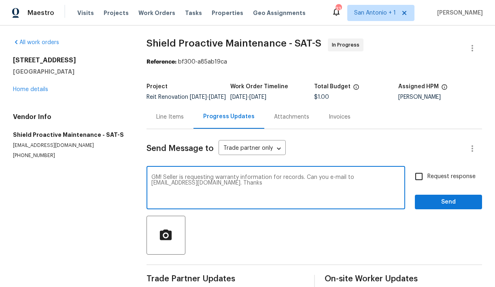
type textarea "GM! Seller is requesting warranty information for records. Can you e-mail to [E…"
click at [437, 206] on span "Send" at bounding box center [448, 202] width 54 height 10
